Goal: Information Seeking & Learning: Learn about a topic

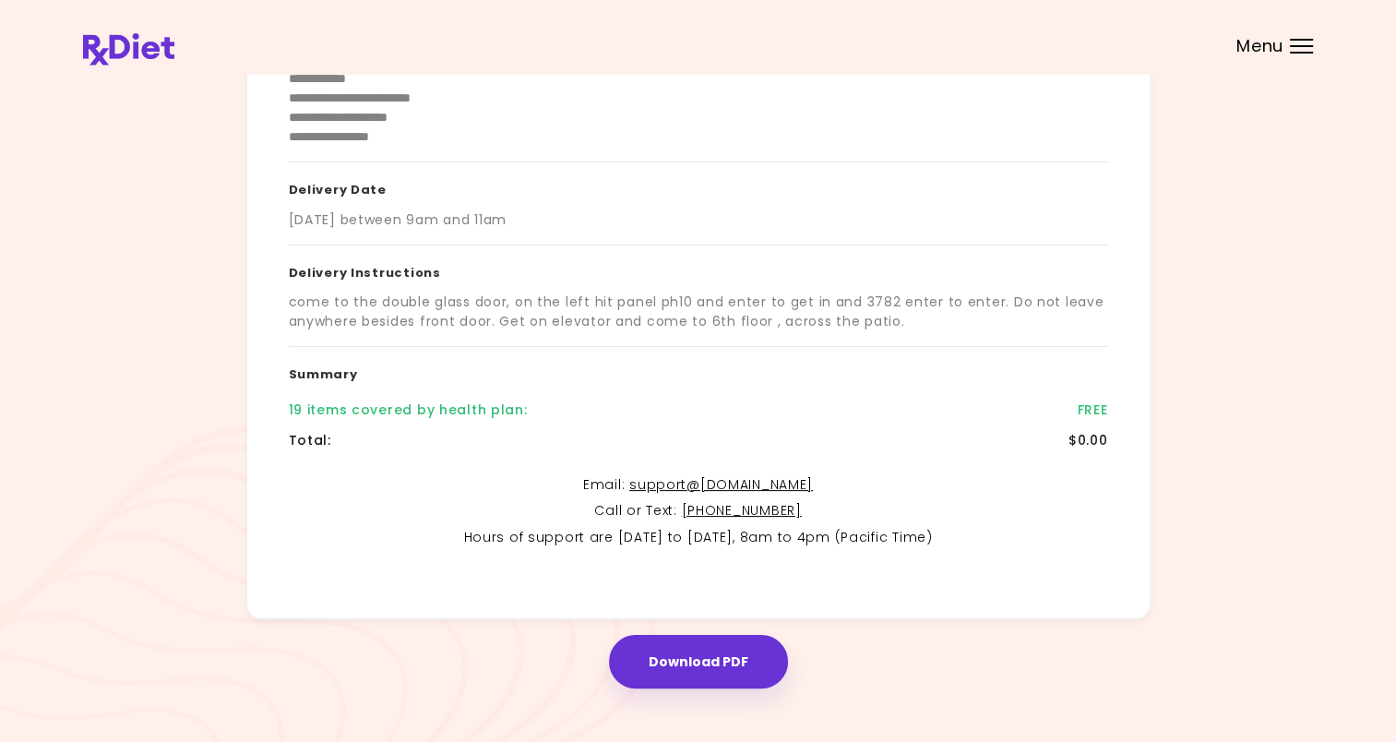
scroll to position [258, 0]
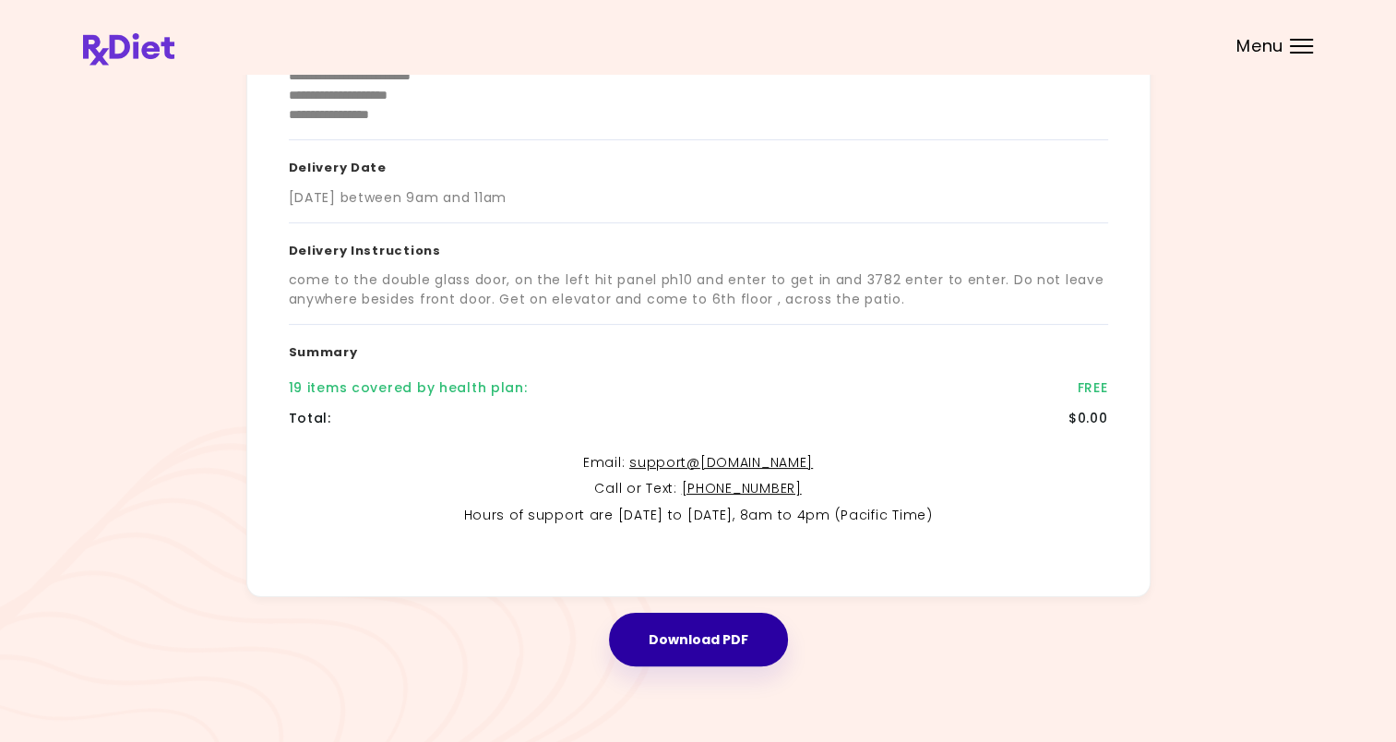
click at [731, 641] on button "Download PDF" at bounding box center [698, 640] width 179 height 54
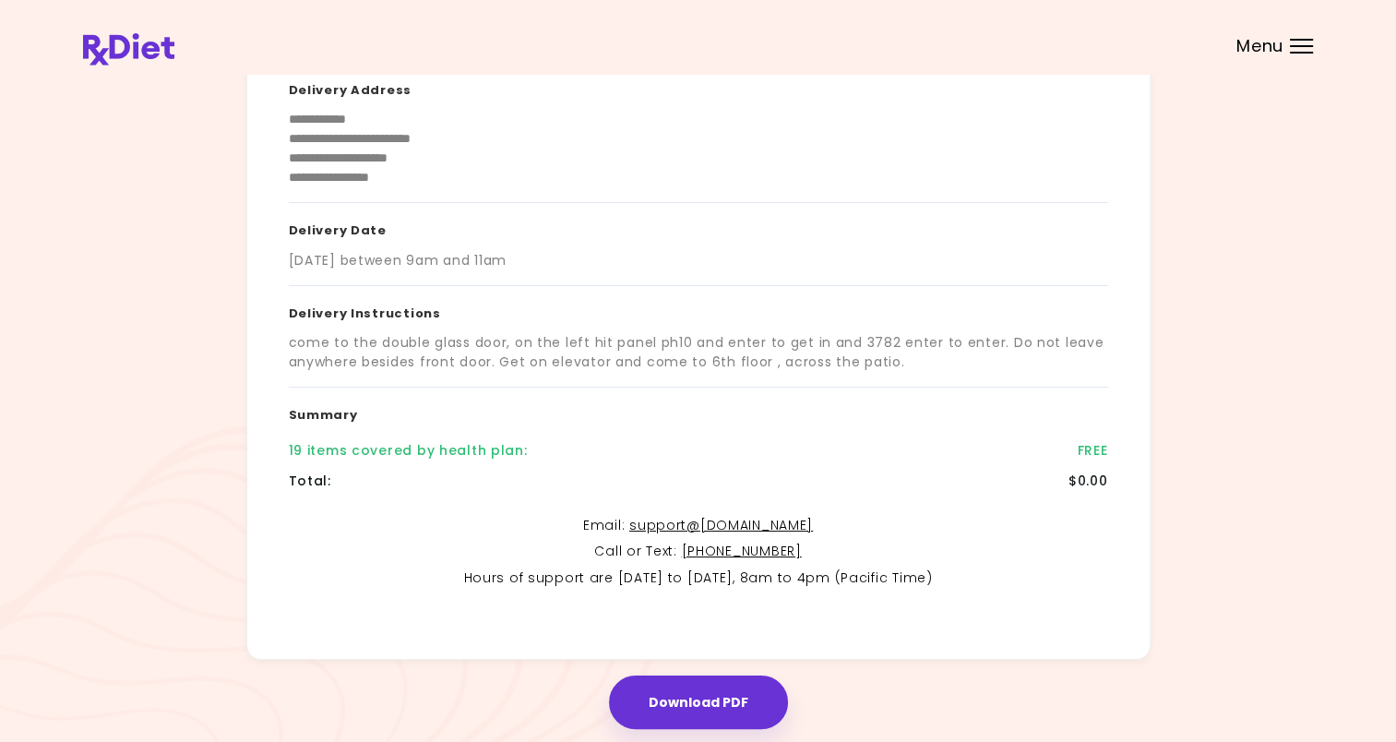
scroll to position [0, 0]
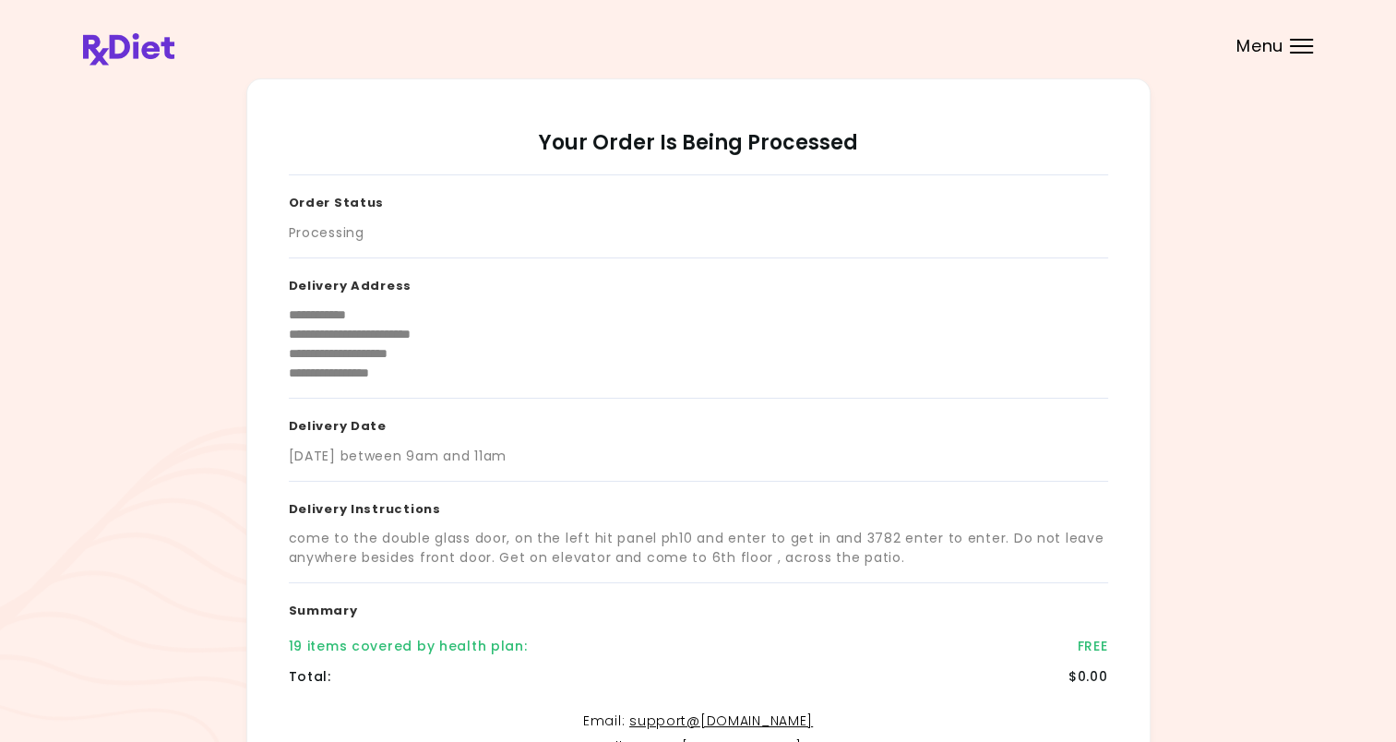
click at [1304, 46] on div at bounding box center [1301, 46] width 23 height 2
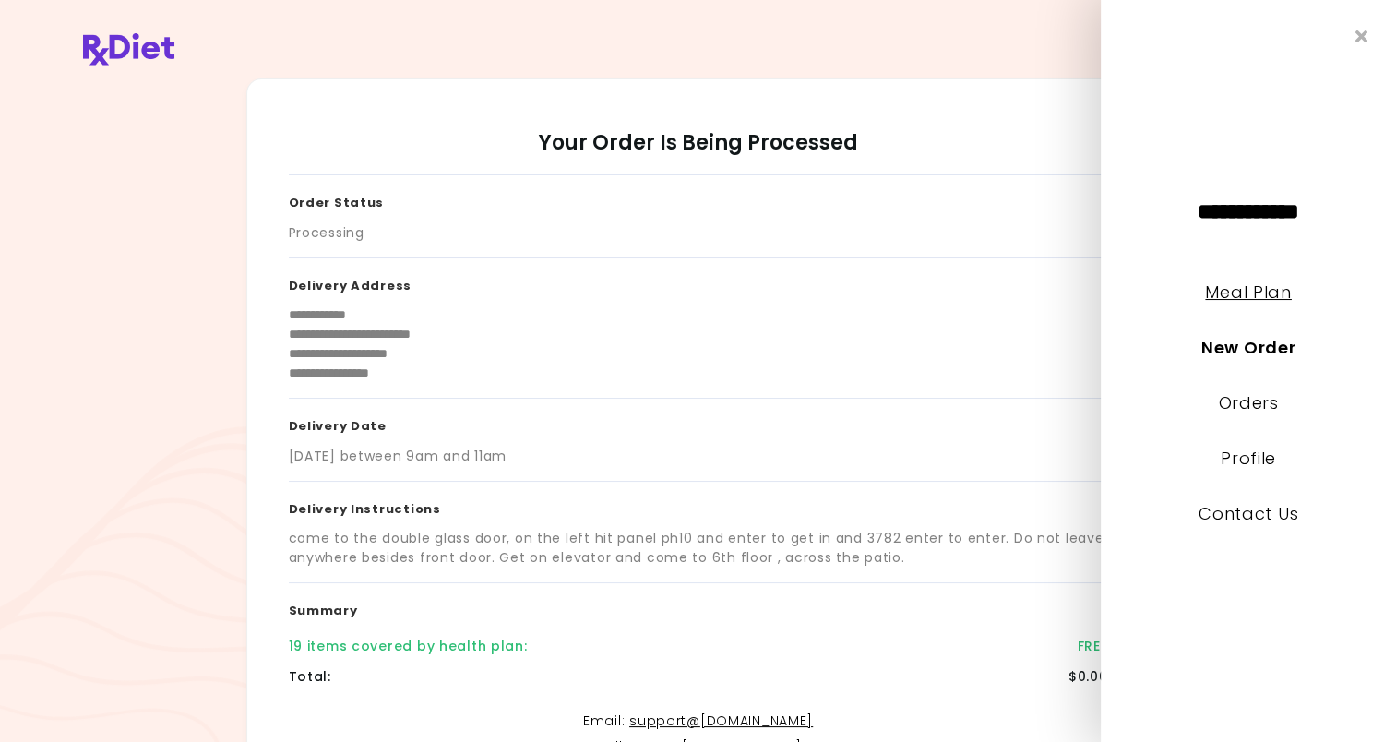
click at [1258, 296] on link "Meal Plan" at bounding box center [1248, 291] width 86 height 23
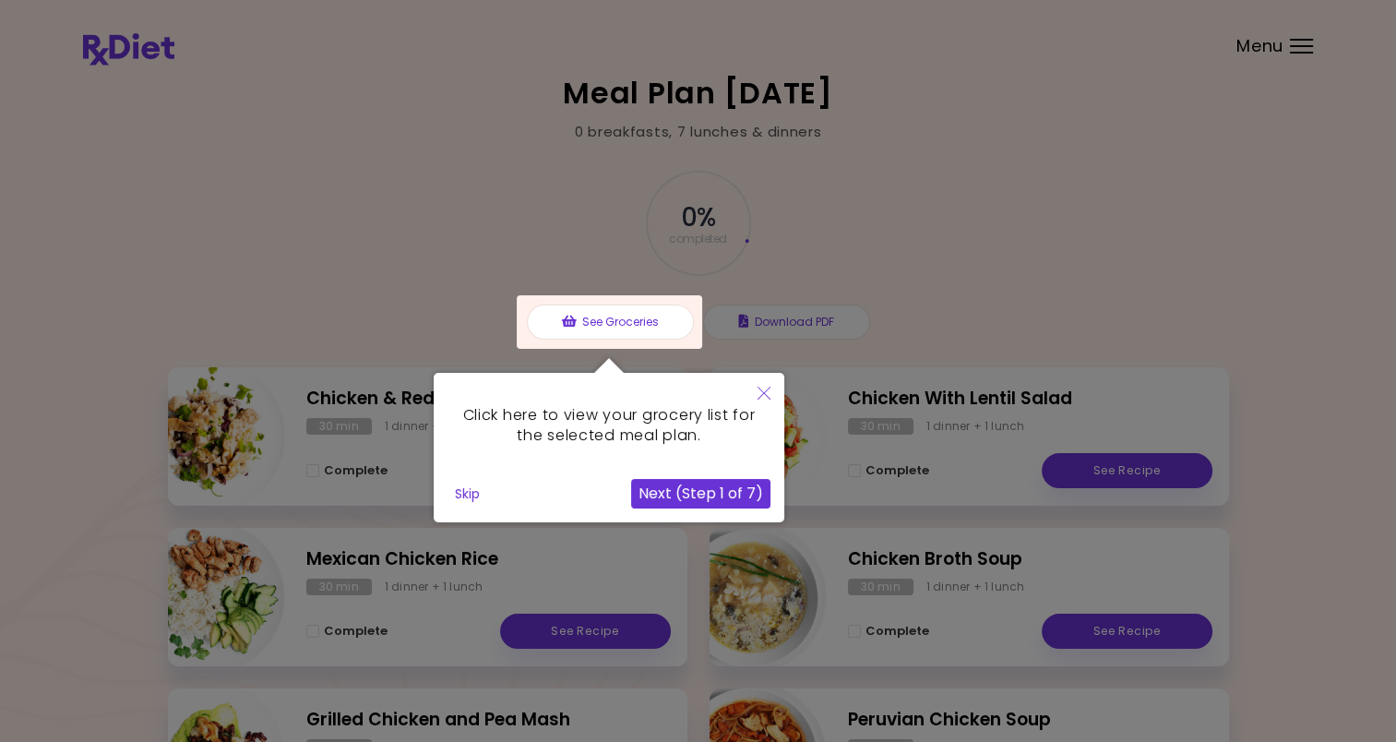
click at [764, 390] on icon "Close" at bounding box center [763, 393] width 13 height 13
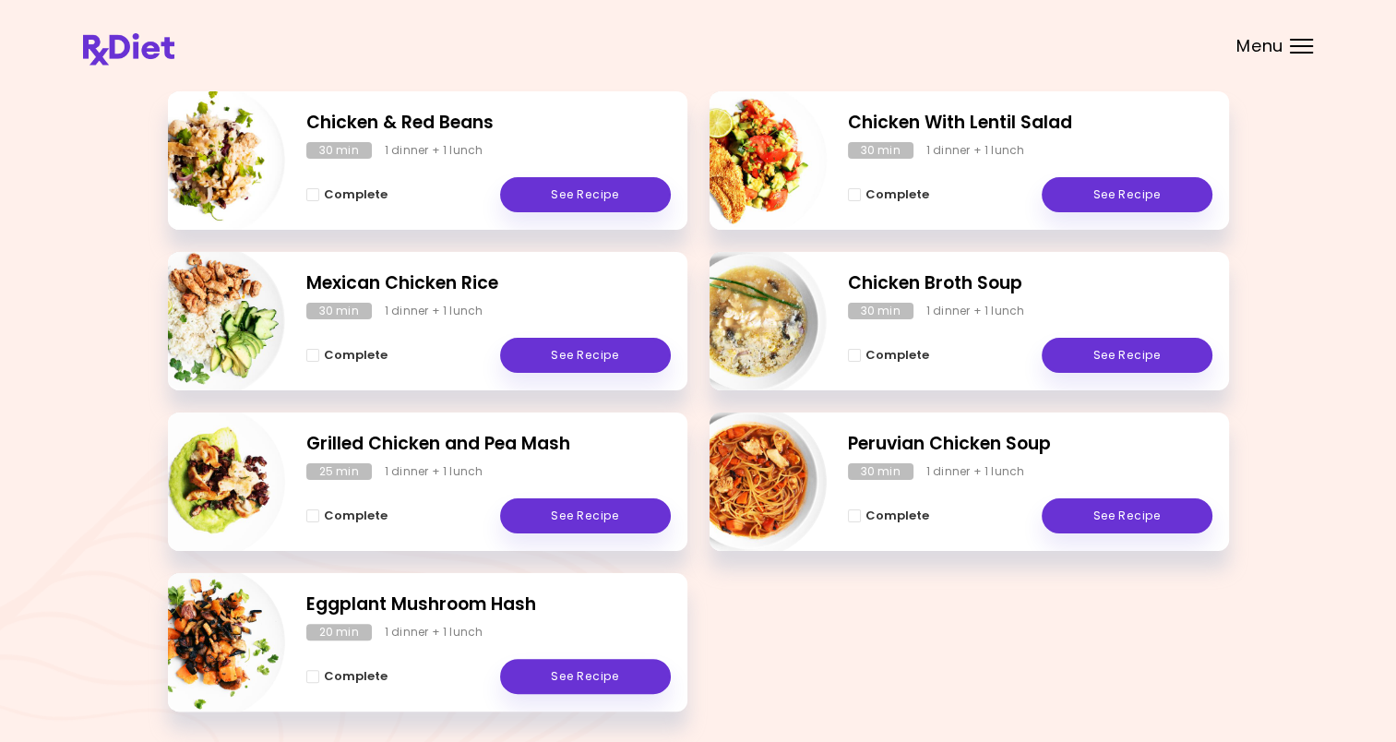
scroll to position [277, 0]
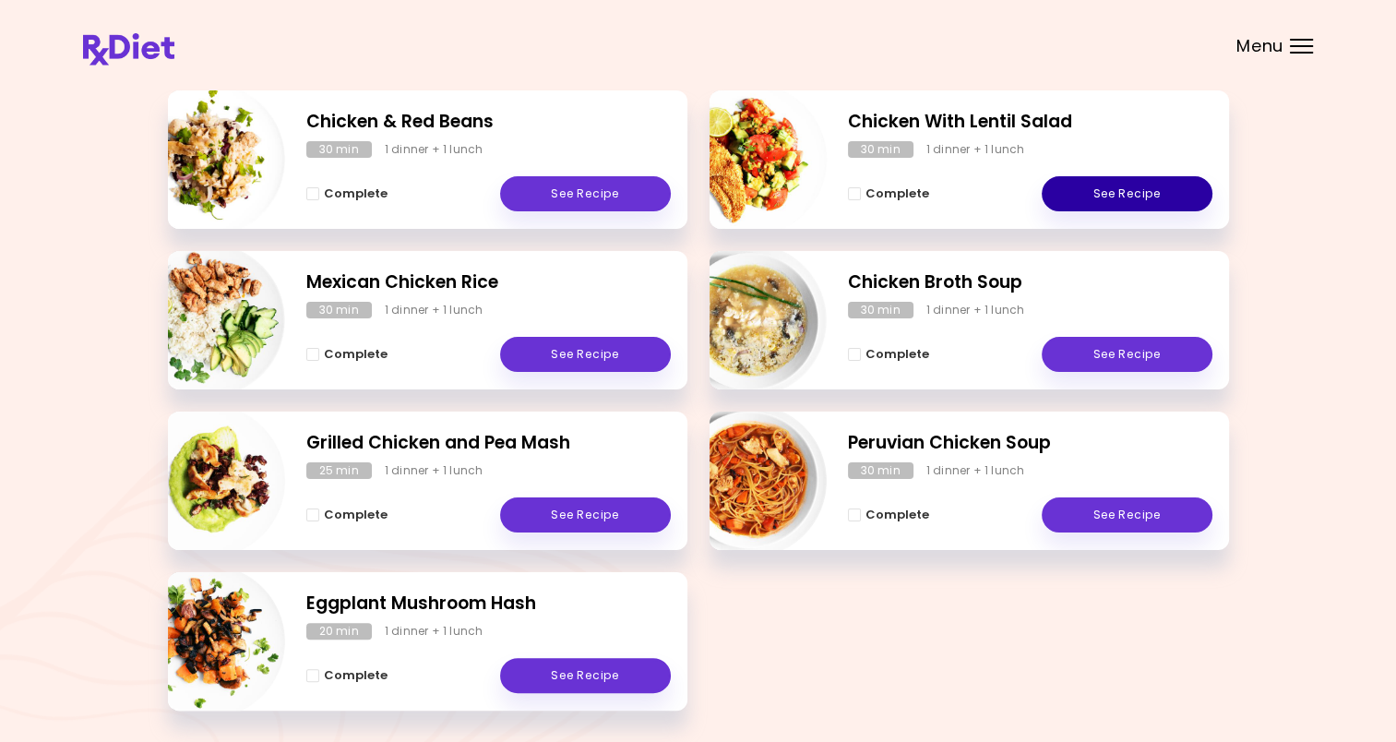
click at [1118, 191] on link "See Recipe" at bounding box center [1127, 193] width 171 height 35
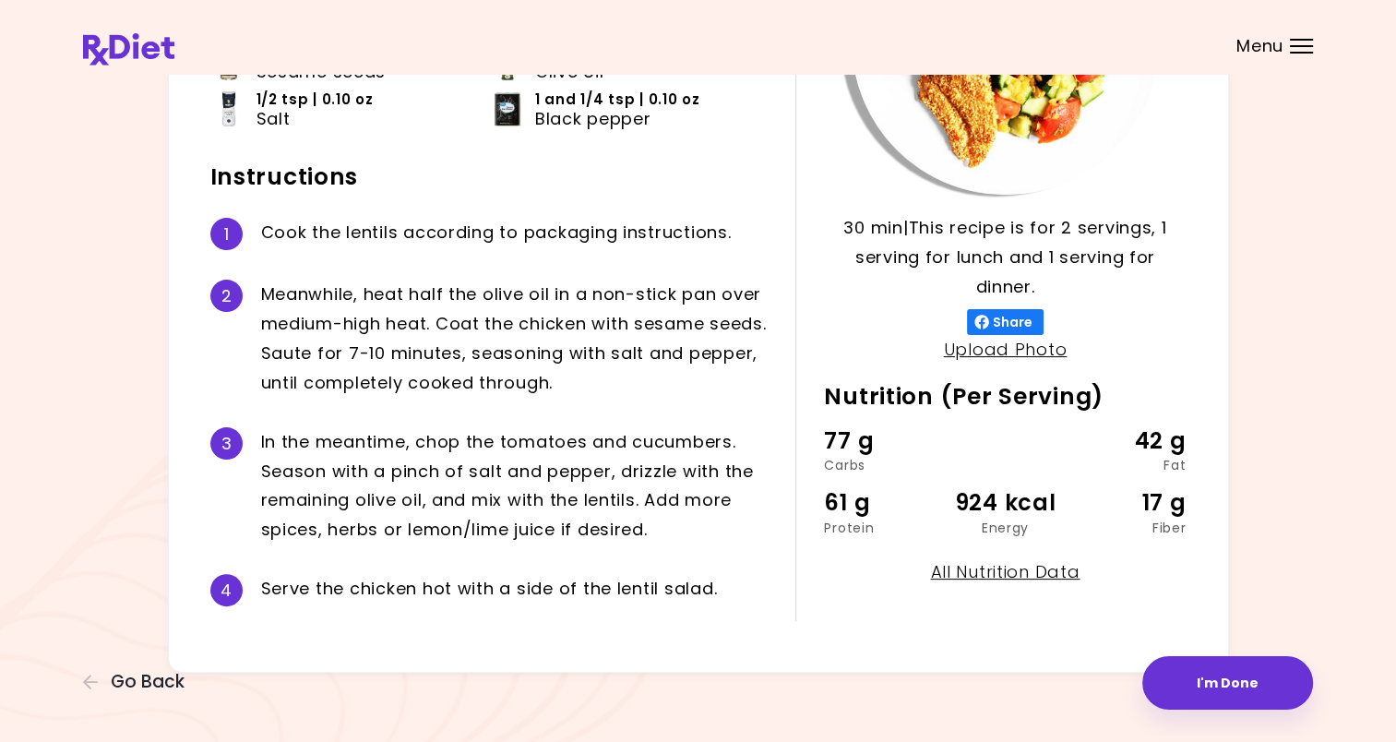
scroll to position [307, 0]
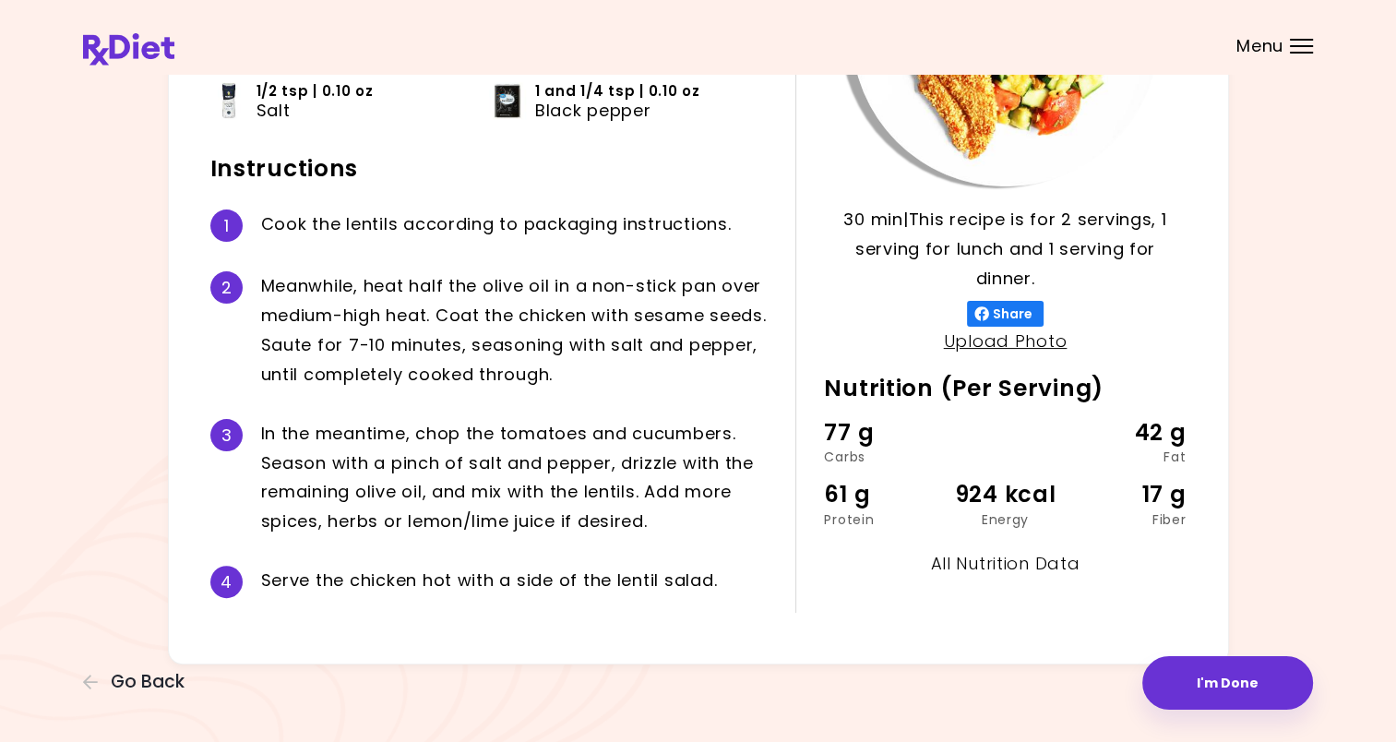
click at [1006, 561] on link "All Nutrition Data" at bounding box center [1004, 563] width 149 height 23
select select "*"
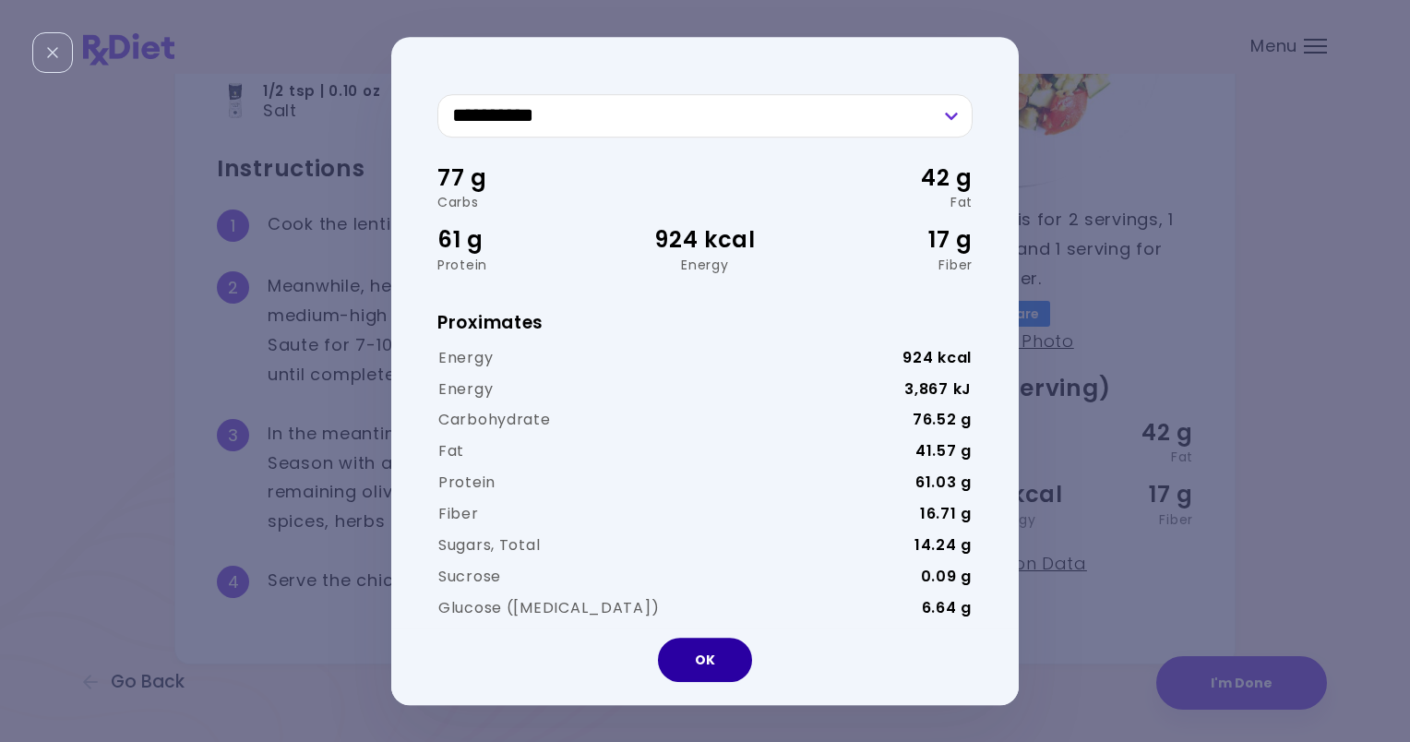
click at [714, 679] on button "OK" at bounding box center [705, 660] width 94 height 44
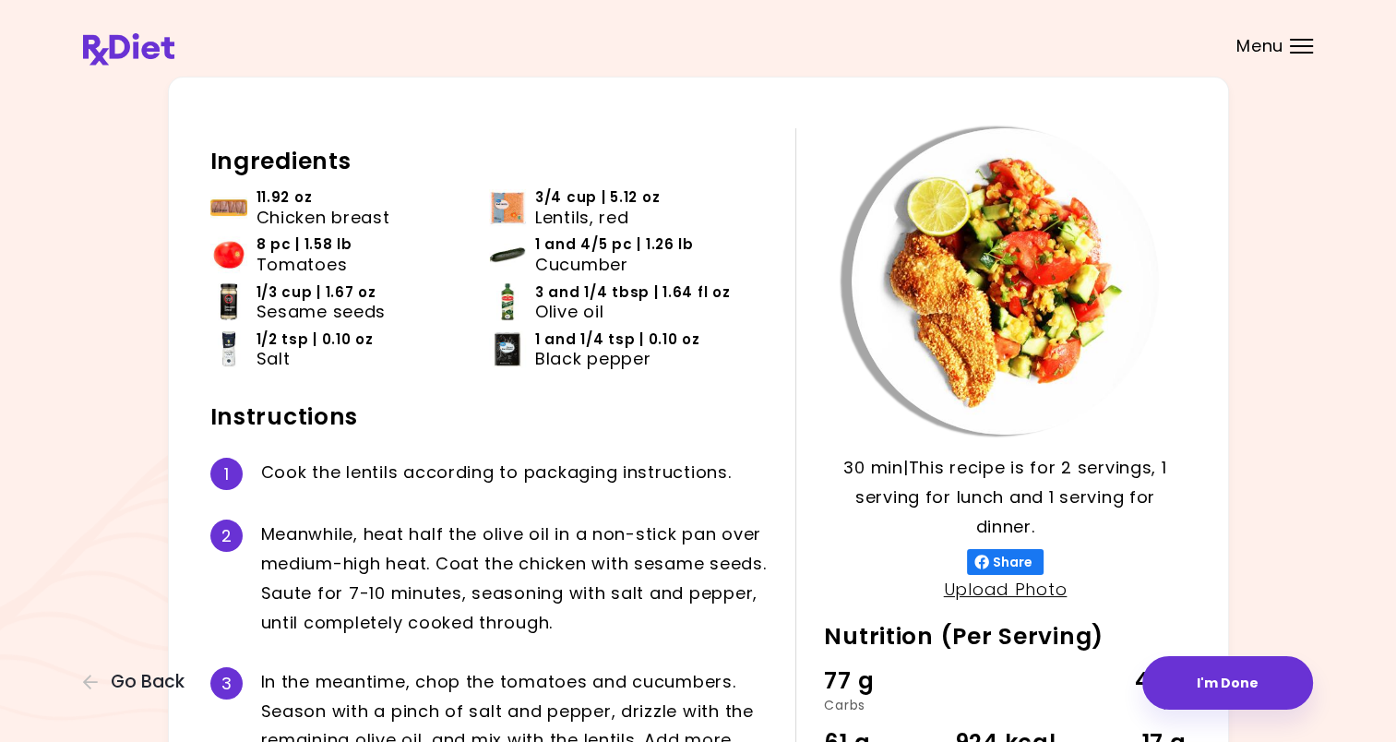
scroll to position [92, 0]
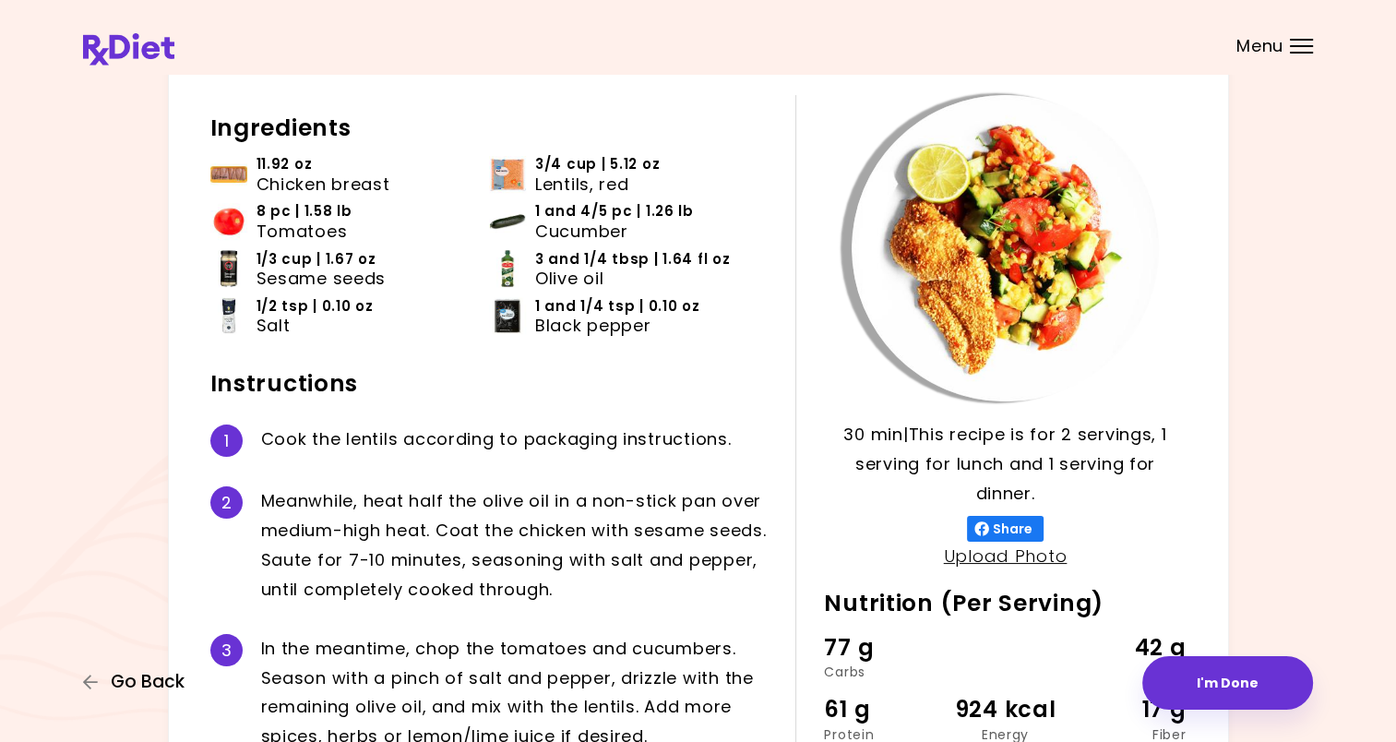
click at [140, 685] on span "Go Back" at bounding box center [148, 682] width 74 height 20
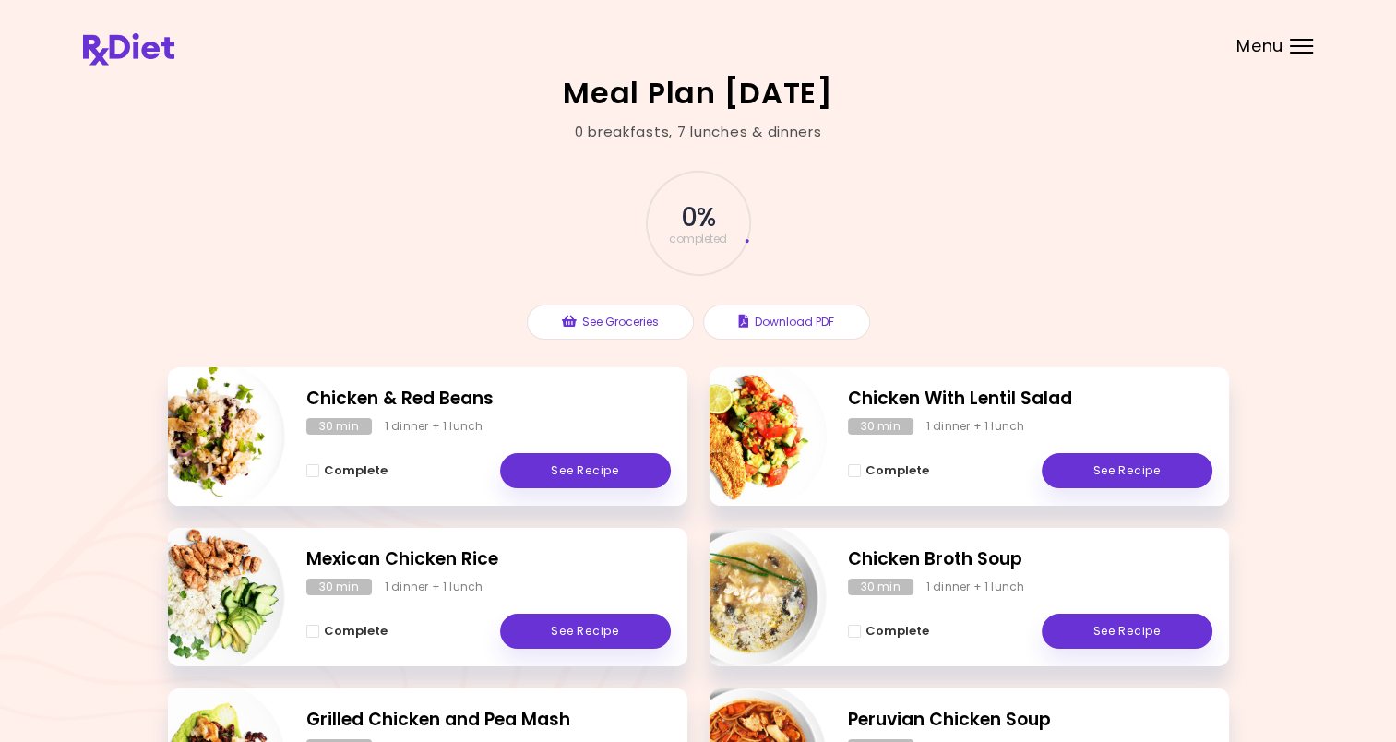
click at [198, 428] on img "Info - Chicken & Red Beans" at bounding box center [208, 436] width 153 height 153
select select "*"
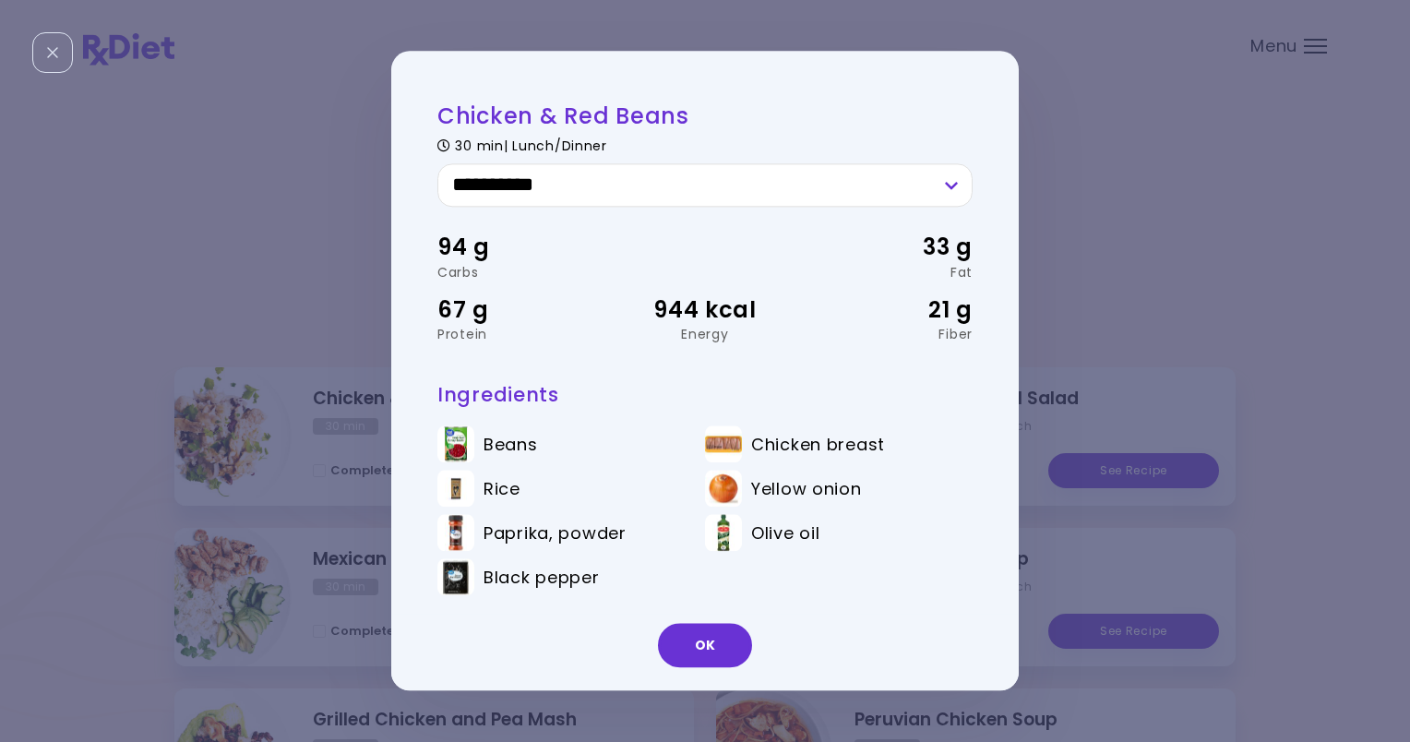
click at [715, 641] on button "OK" at bounding box center [705, 646] width 94 height 44
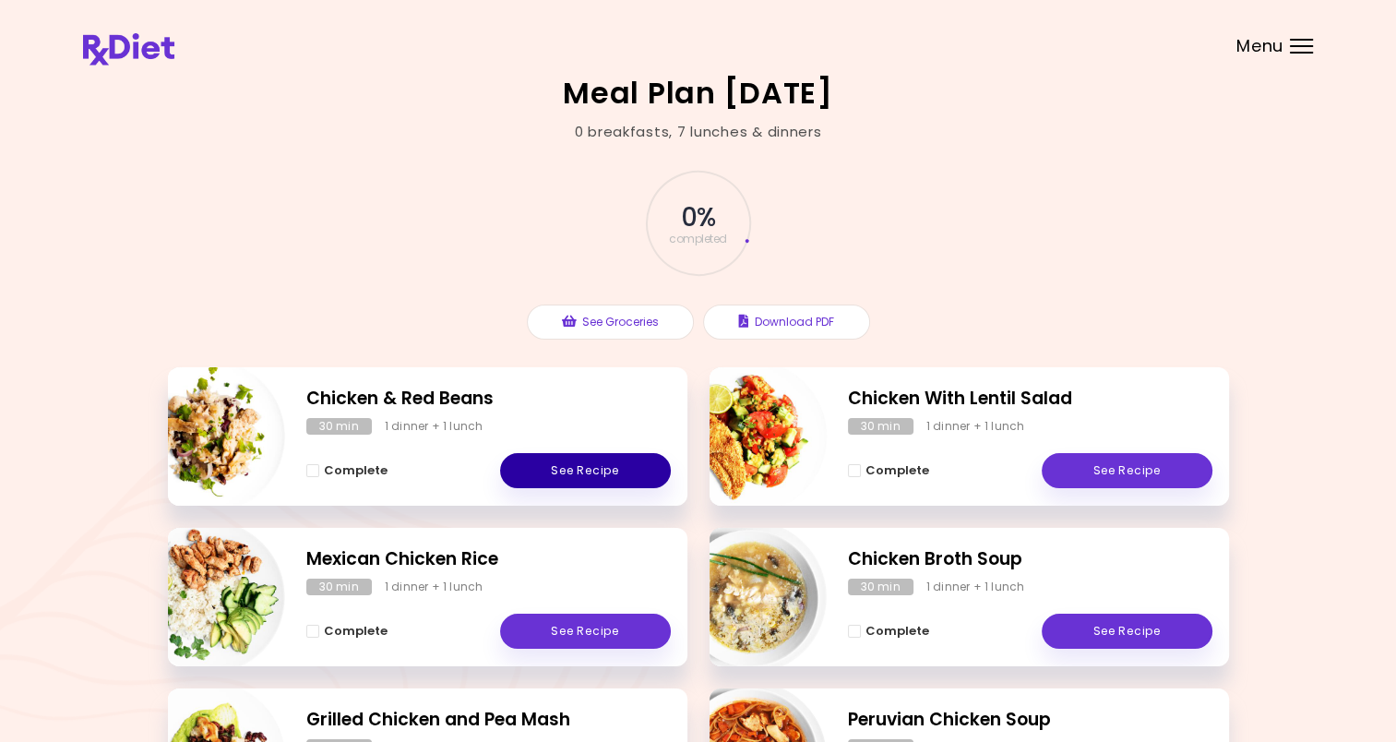
click at [590, 466] on link "See Recipe" at bounding box center [585, 470] width 171 height 35
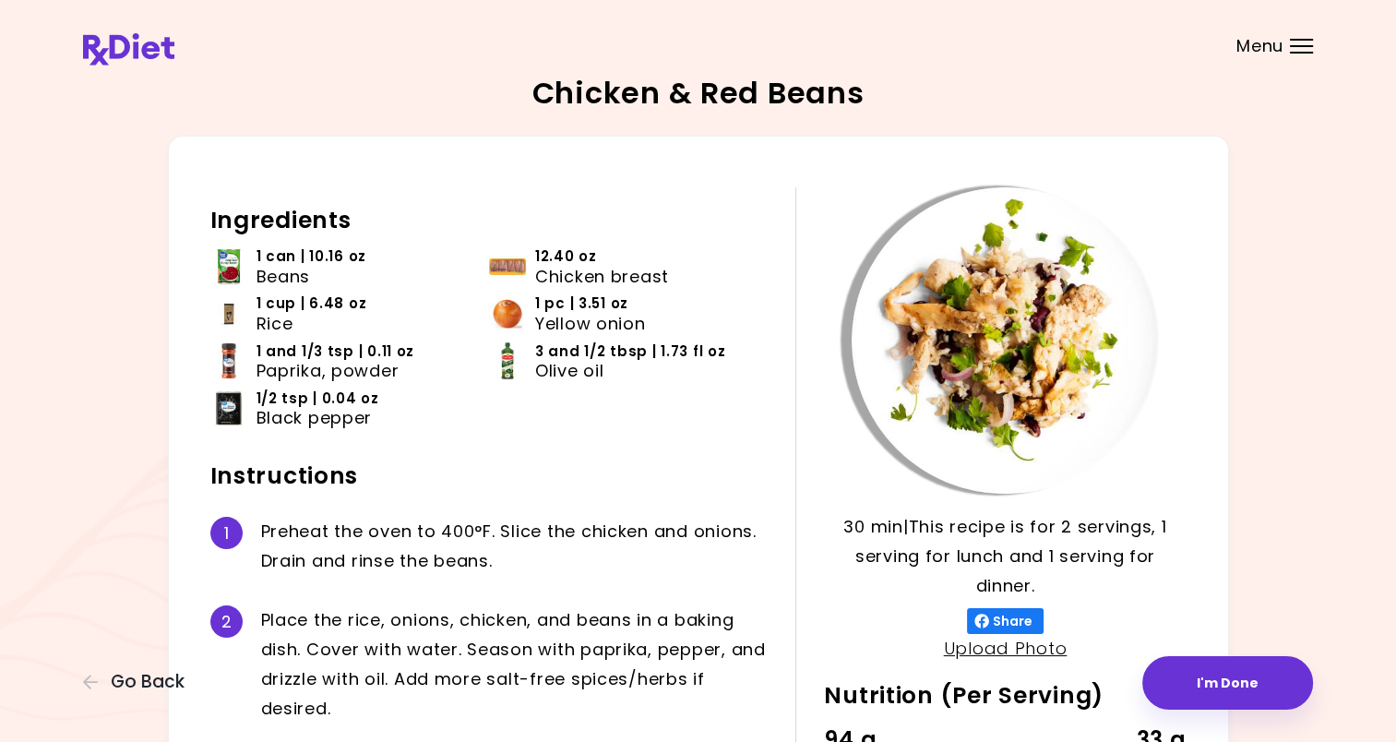
click at [232, 320] on img at bounding box center [228, 313] width 37 height 37
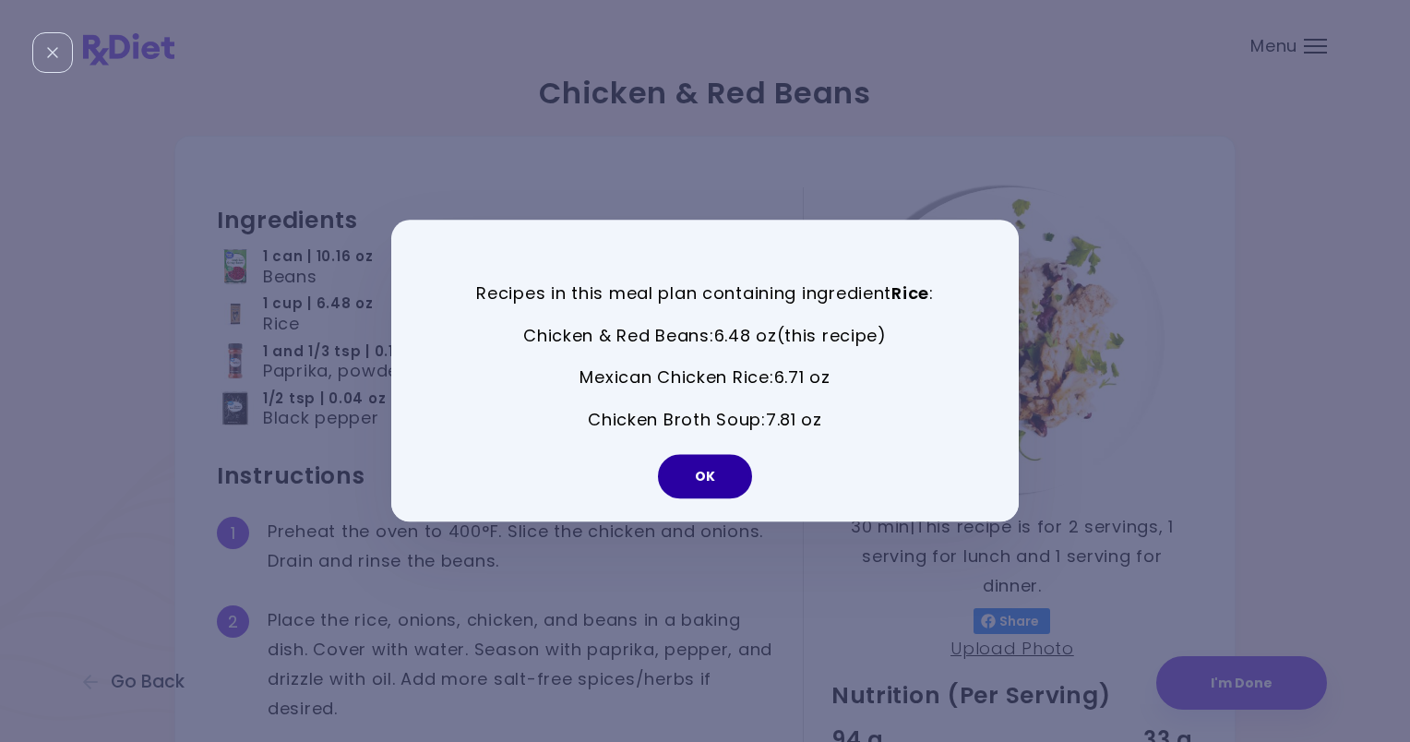
click at [700, 482] on button "OK" at bounding box center [705, 477] width 94 height 44
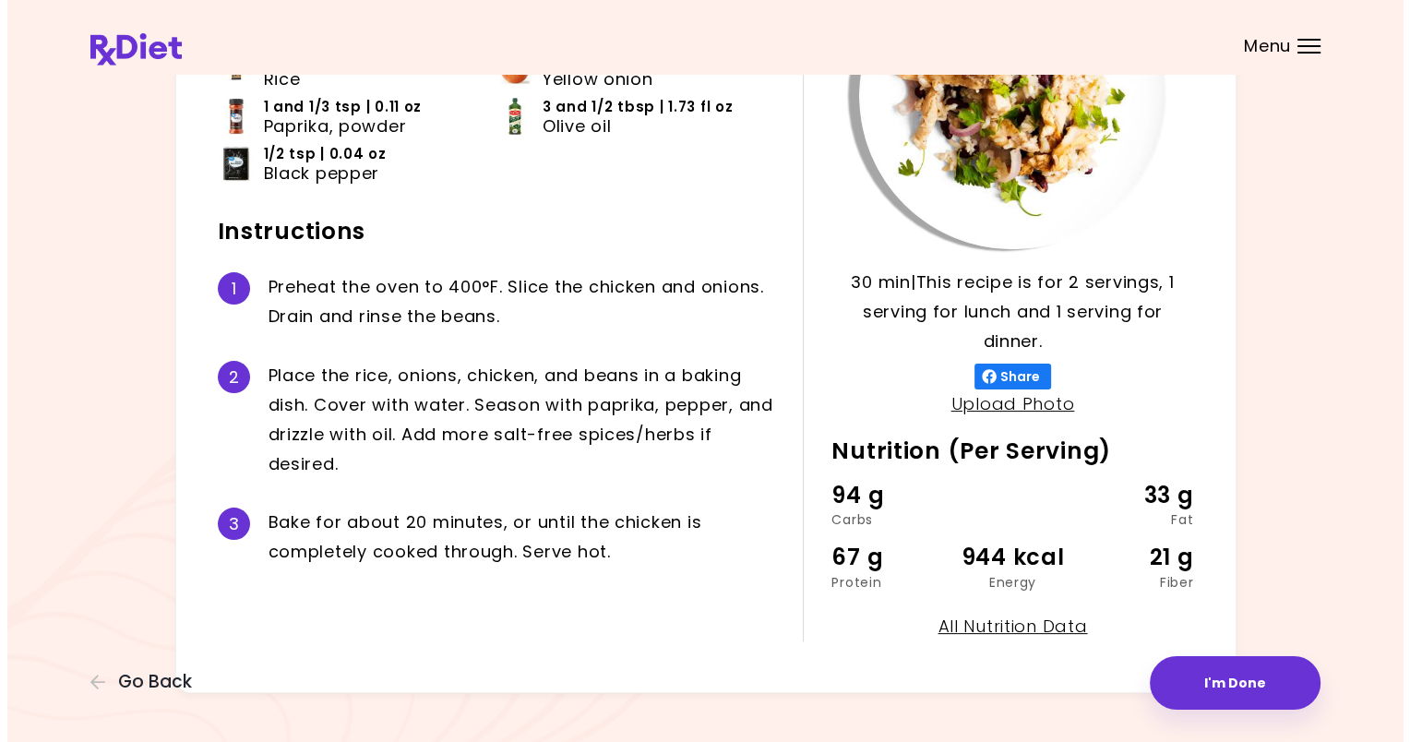
scroll to position [273, 0]
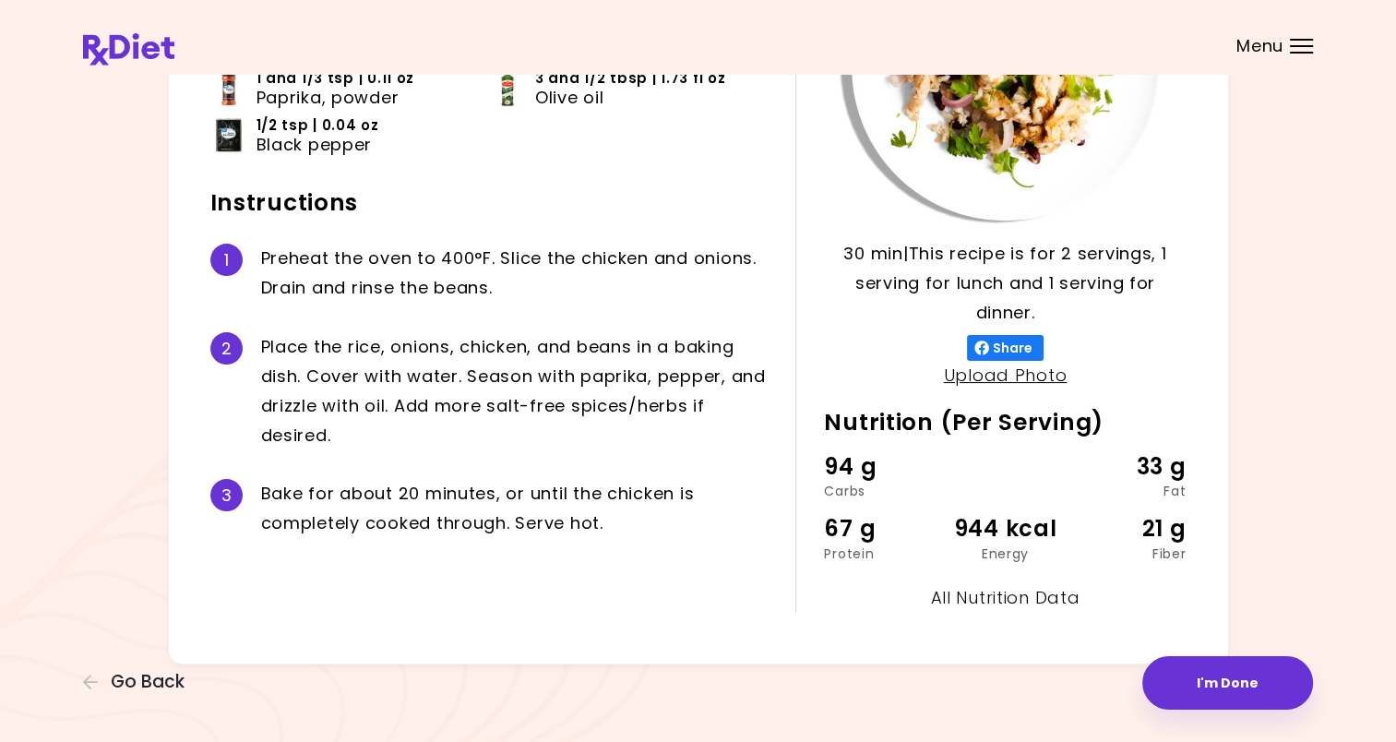
click at [1061, 596] on link "All Nutrition Data" at bounding box center [1004, 597] width 149 height 23
select select "*"
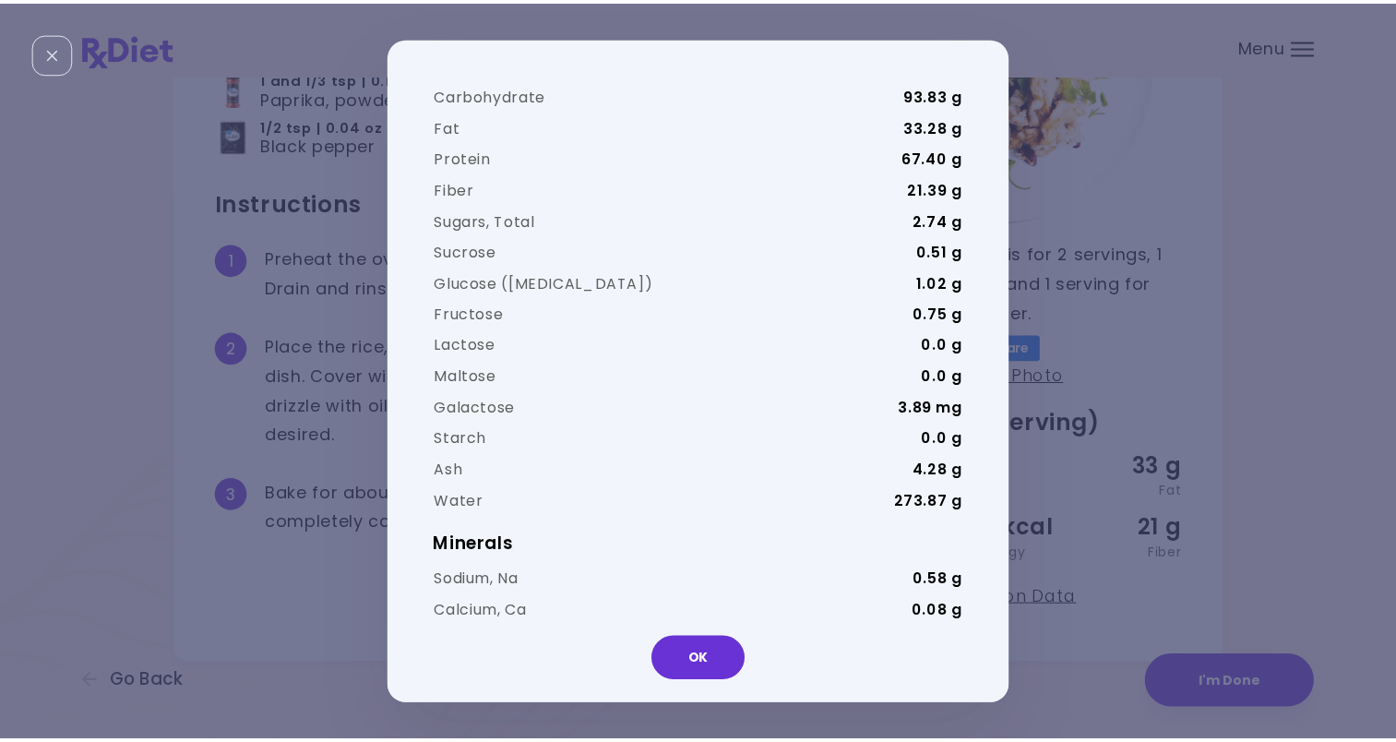
scroll to position [369, 0]
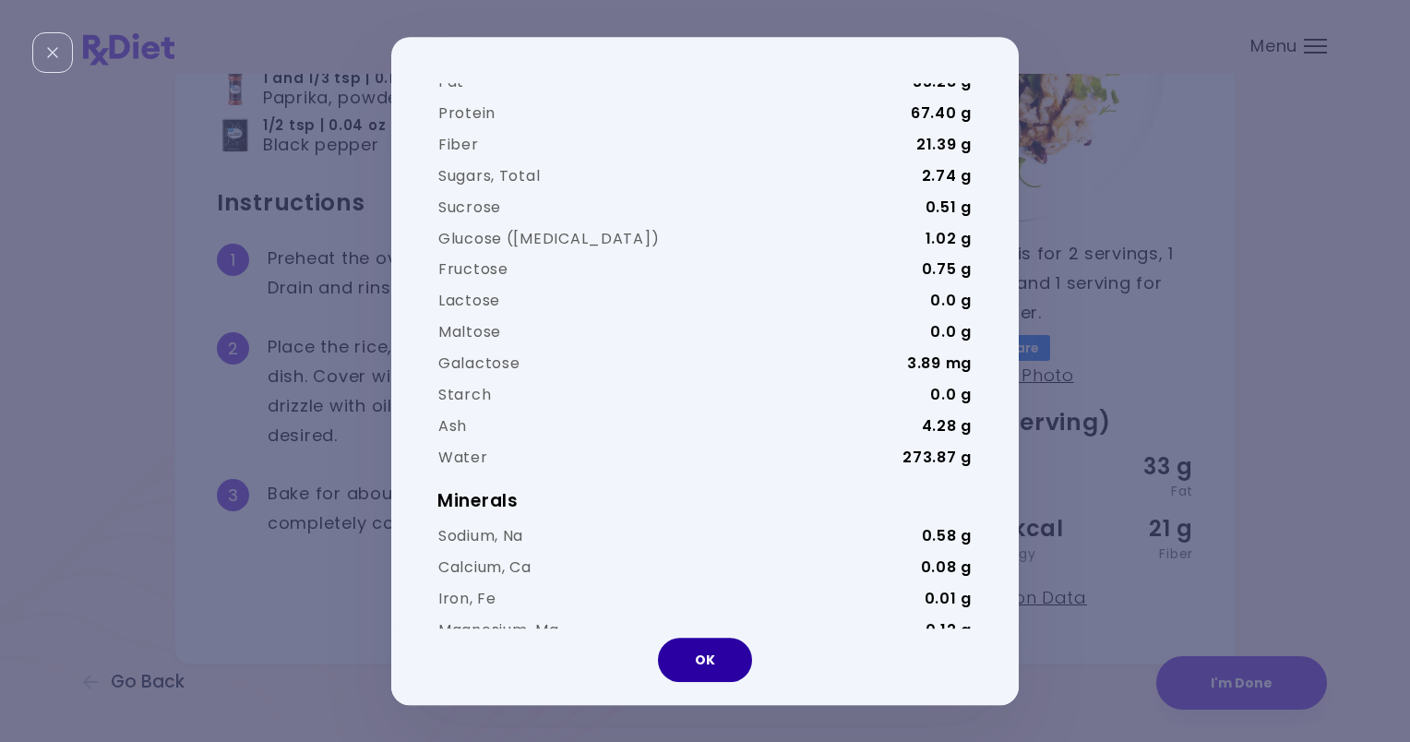
click at [689, 653] on button "OK" at bounding box center [705, 660] width 94 height 44
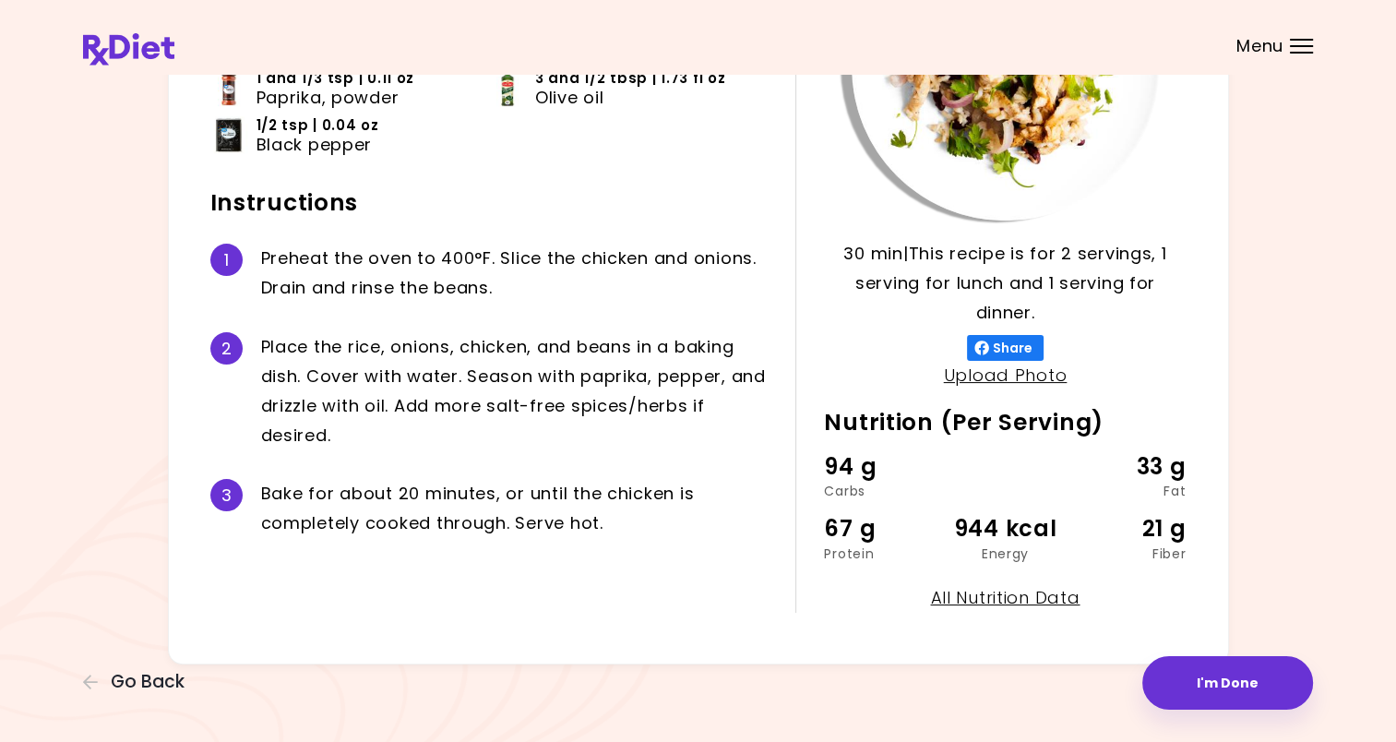
click at [1296, 45] on div at bounding box center [1301, 46] width 23 height 2
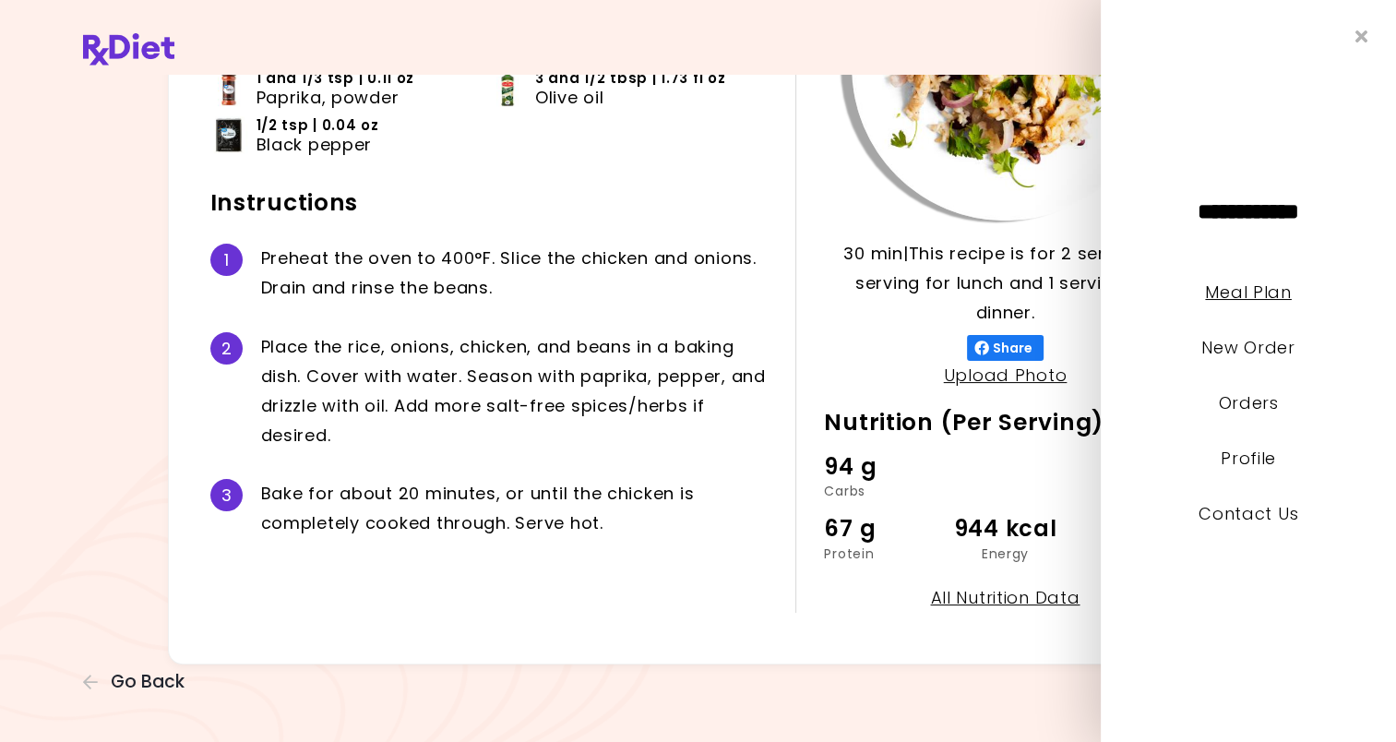
click at [1263, 291] on link "Meal Plan" at bounding box center [1248, 291] width 86 height 23
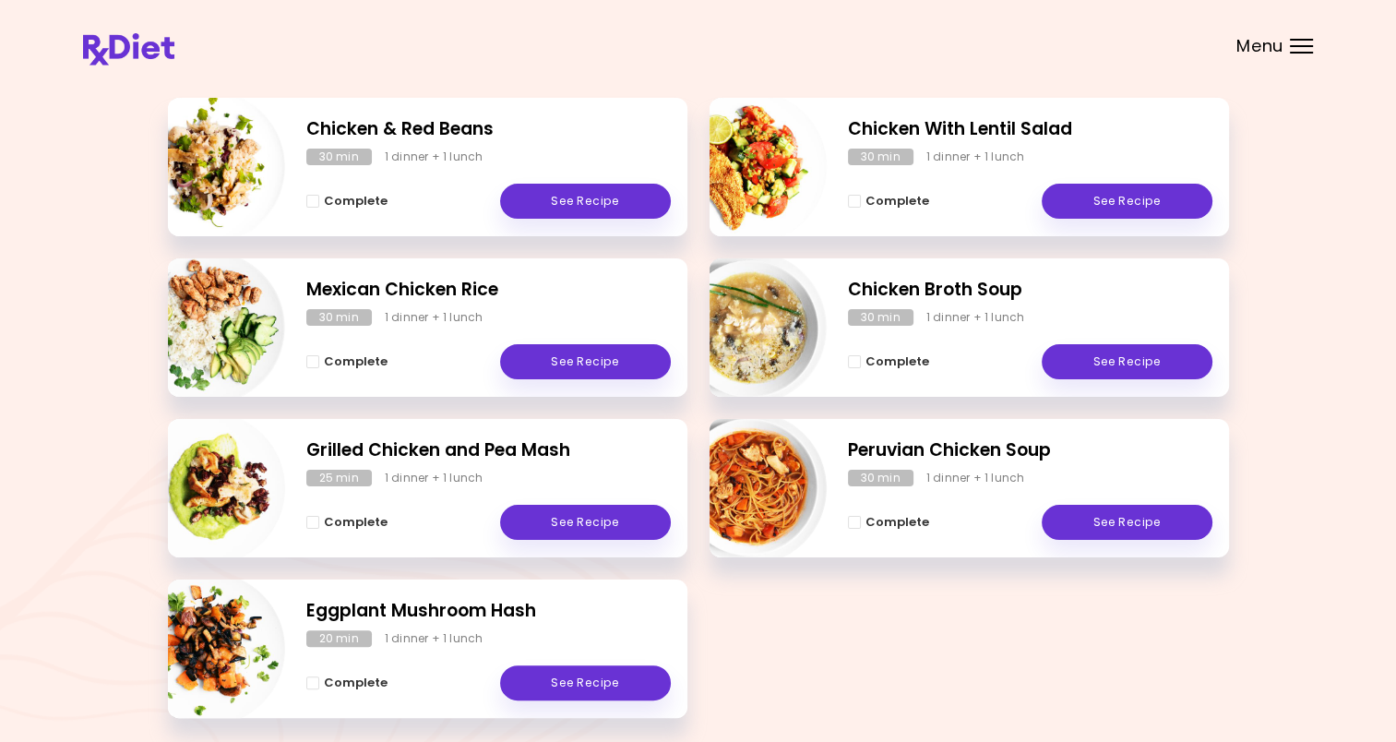
scroll to position [277, 0]
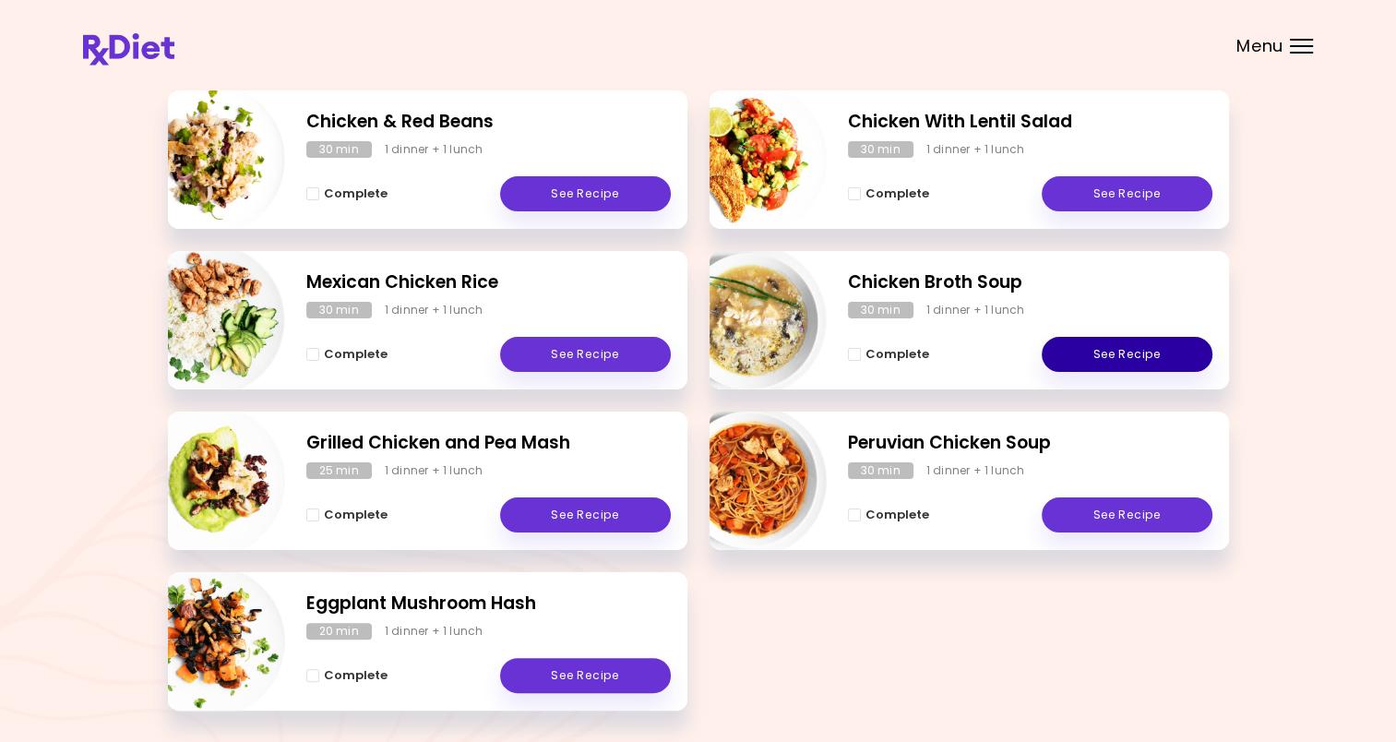
click at [1154, 358] on link "See Recipe" at bounding box center [1127, 354] width 171 height 35
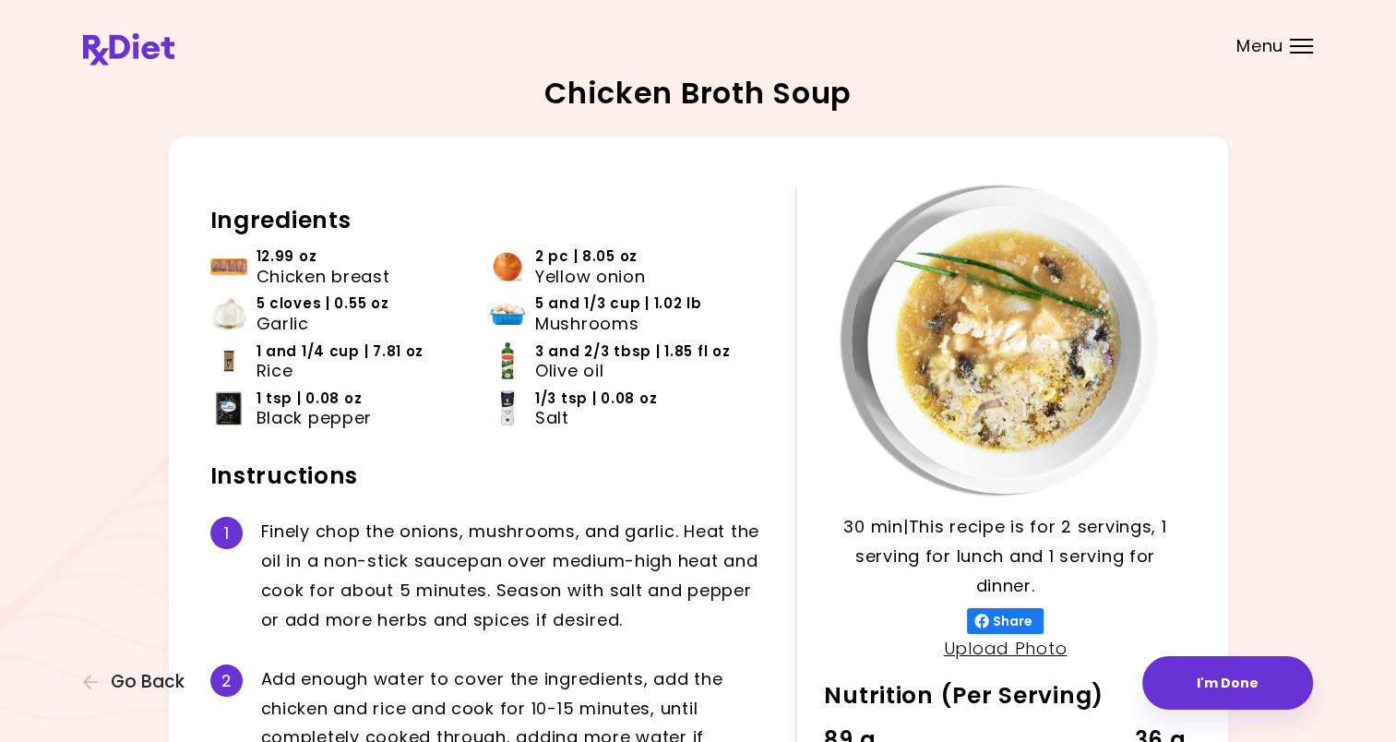
click at [1299, 46] on div at bounding box center [1301, 46] width 23 height 2
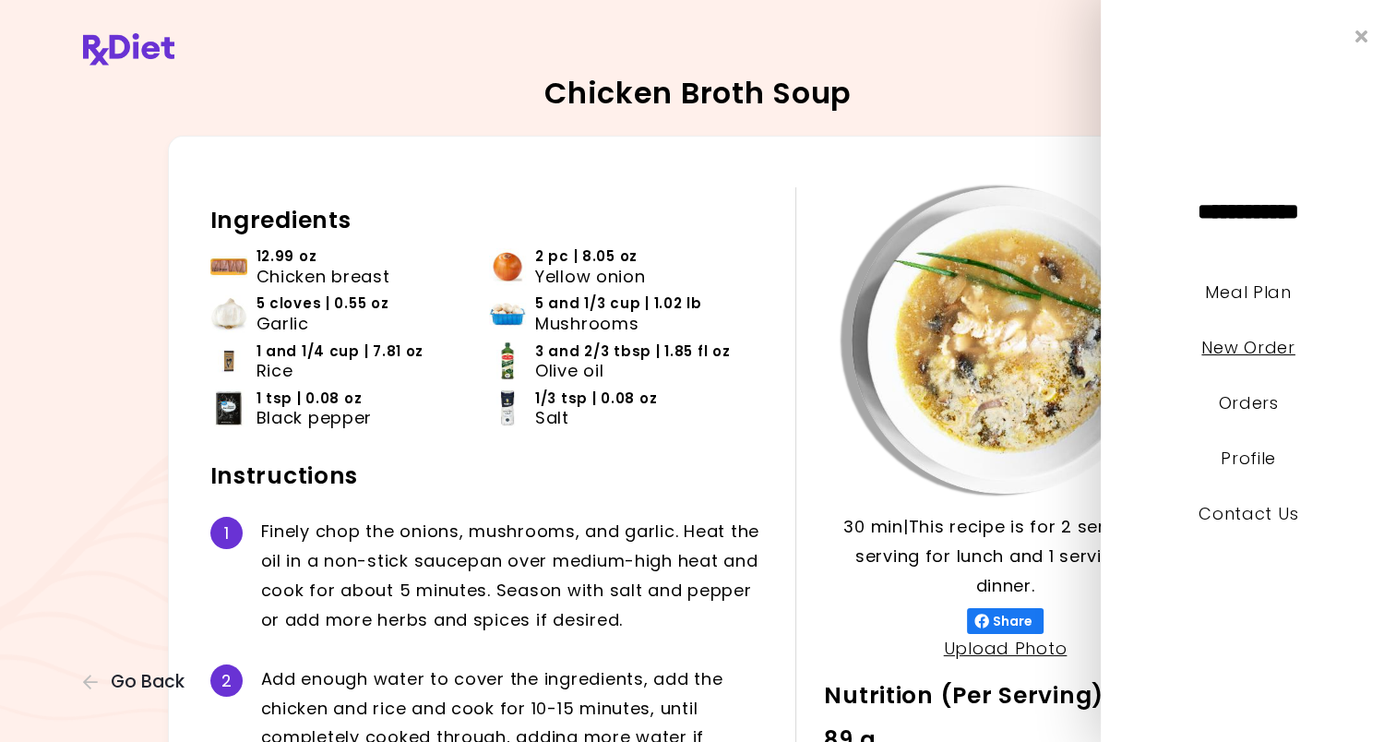
click at [1274, 344] on link "New Order" at bounding box center [1247, 347] width 93 height 23
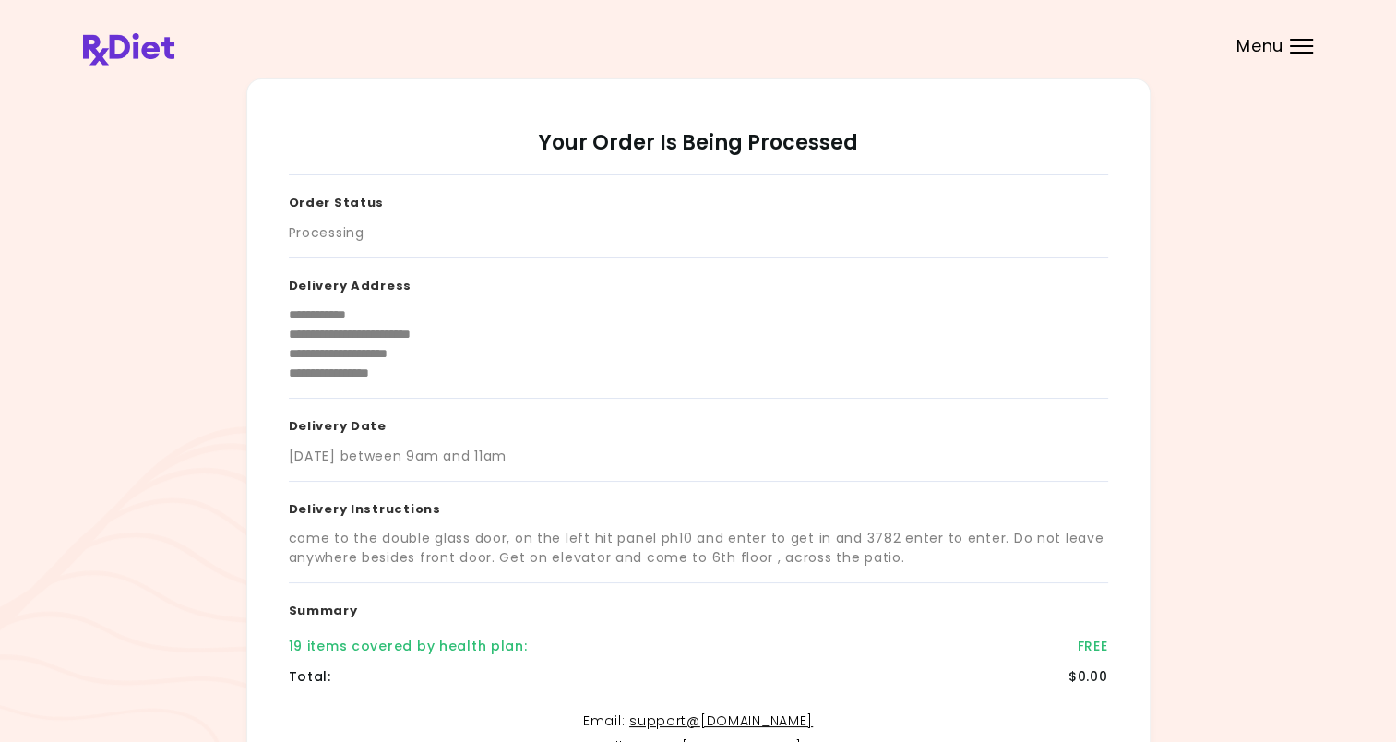
click at [155, 41] on img at bounding box center [128, 49] width 91 height 32
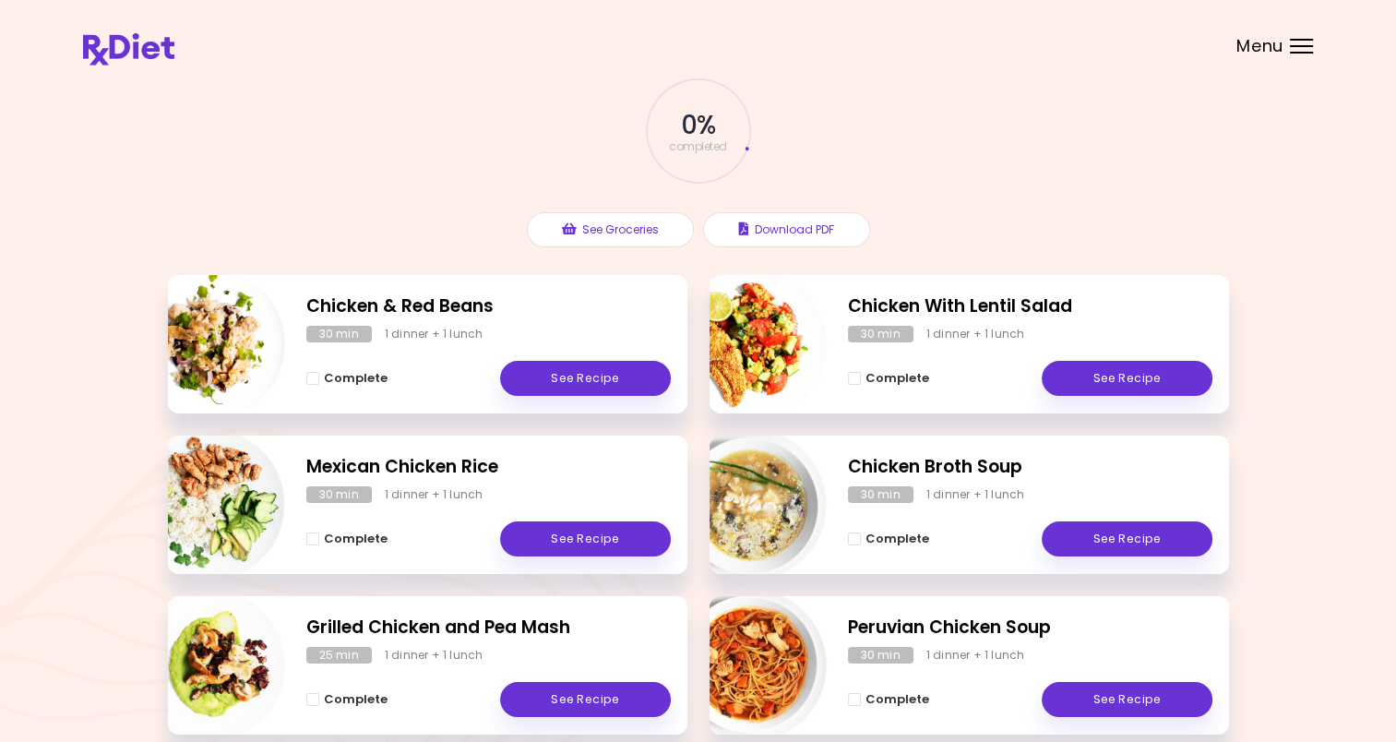
scroll to position [277, 0]
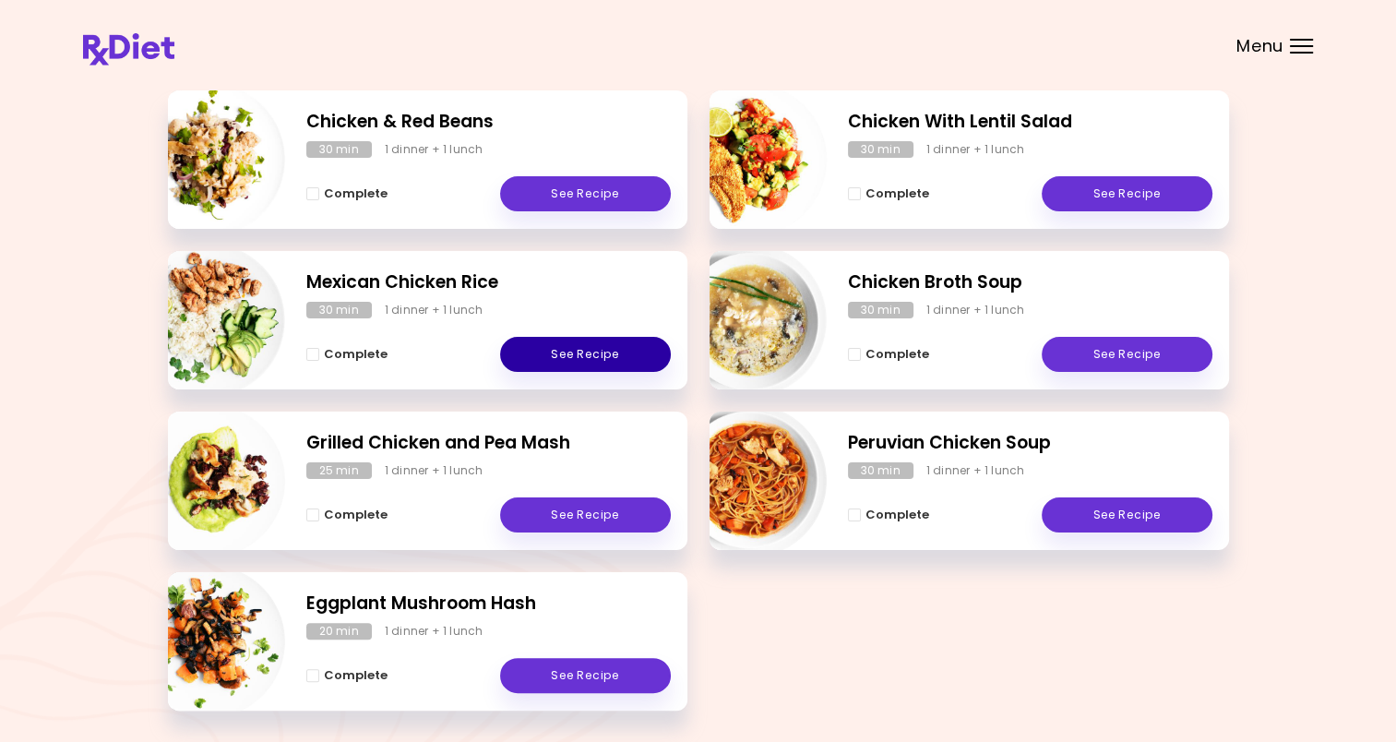
click at [567, 359] on link "See Recipe" at bounding box center [585, 354] width 171 height 35
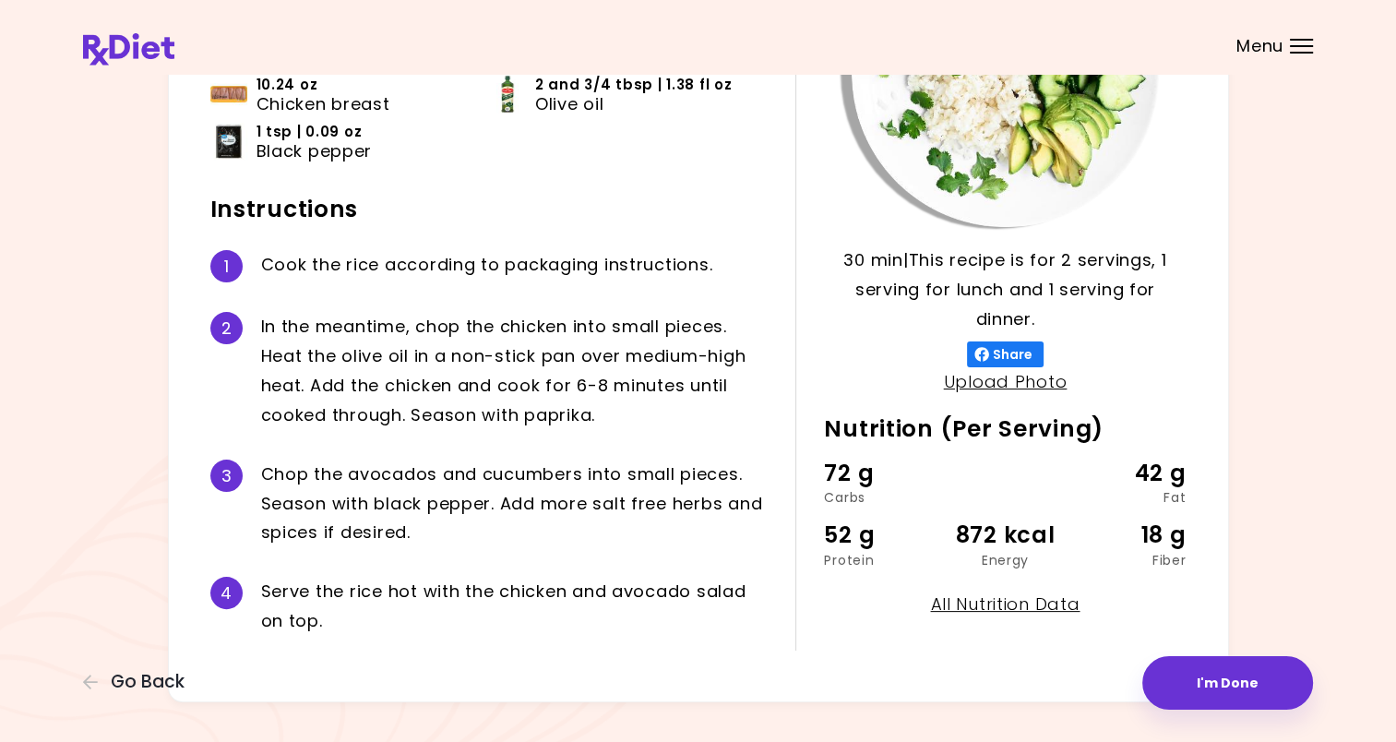
scroll to position [304, 0]
